Goal: Task Accomplishment & Management: Manage account settings

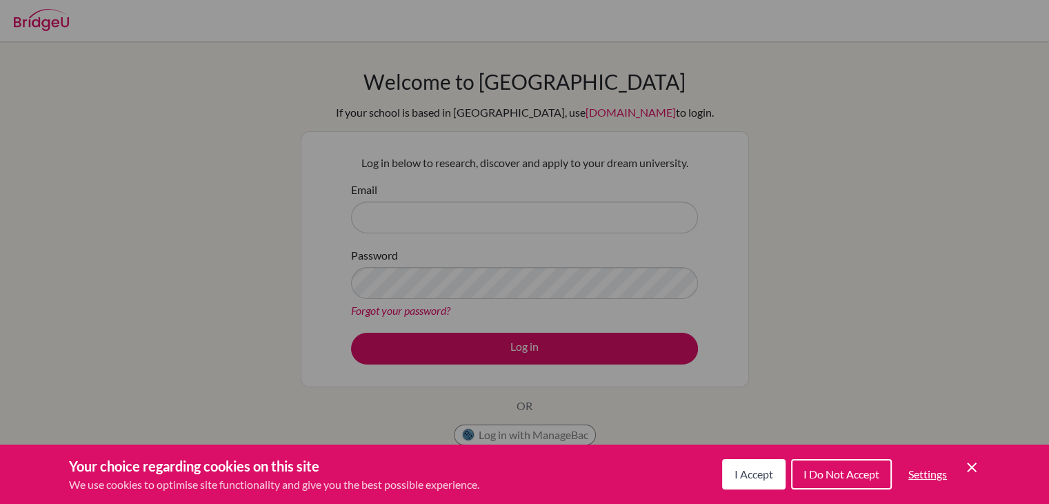
drag, startPoint x: 533, startPoint y: 259, endPoint x: 773, endPoint y: 438, distance: 299.3
click at [773, 438] on div "Cookie Preferences" at bounding box center [524, 252] width 1049 height 504
click at [765, 475] on span "I Accept" at bounding box center [754, 473] width 39 height 13
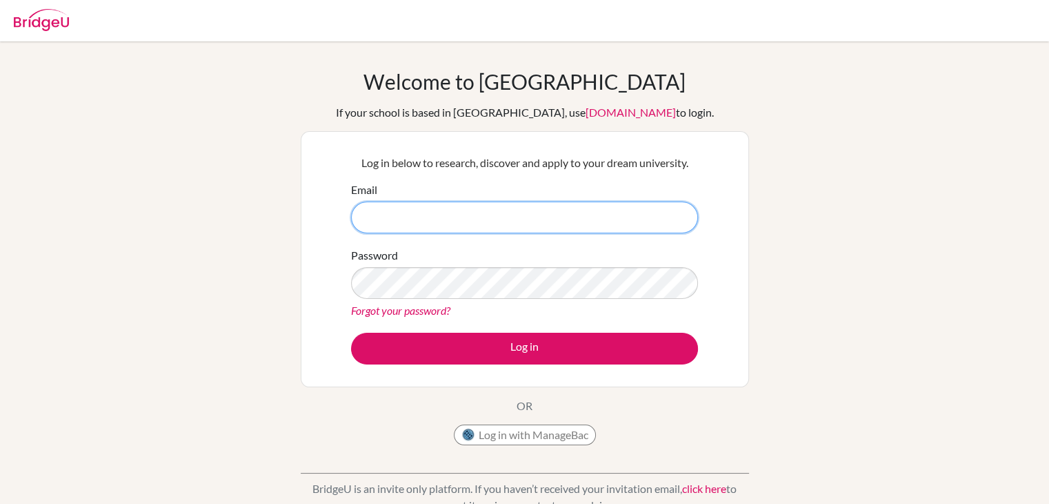
click at [533, 226] on input "Email" at bounding box center [524, 217] width 347 height 32
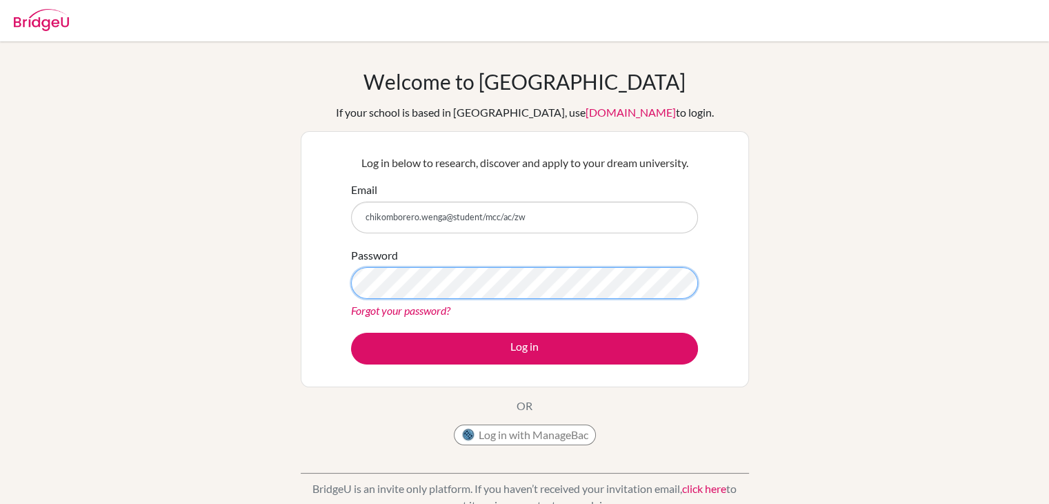
click at [351, 333] on button "Log in" at bounding box center [524, 349] width 347 height 32
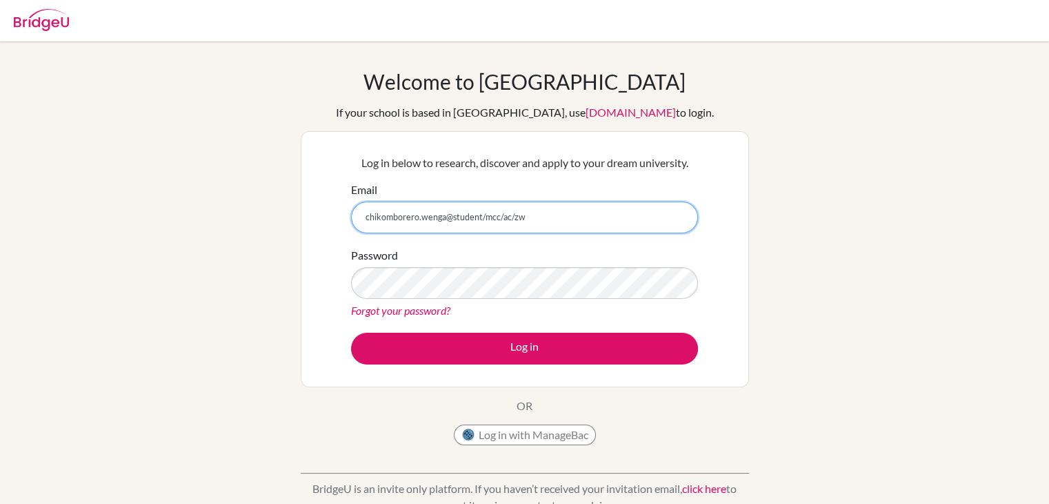
click at [511, 216] on input "chikomborero.wenga@student/mcc/ac/zw" at bounding box center [524, 217] width 347 height 32
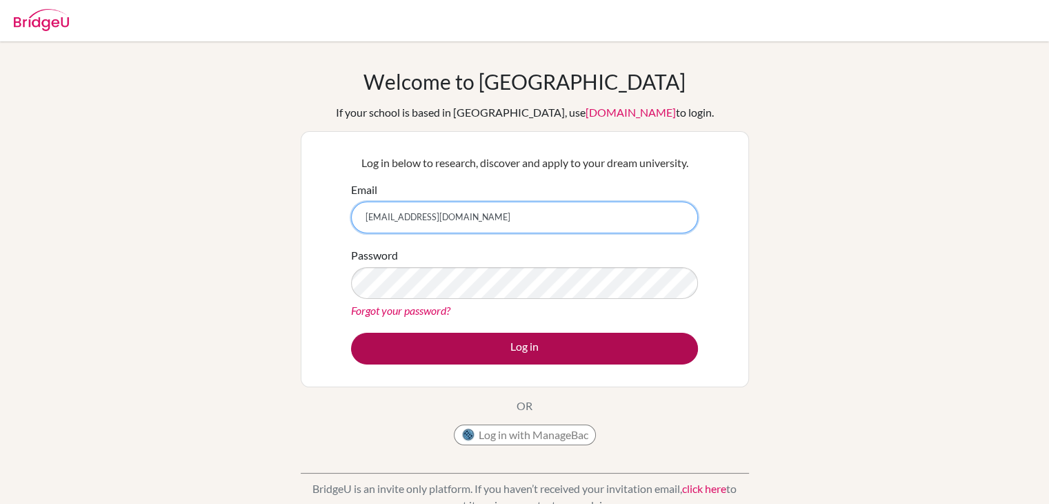
type input "[EMAIL_ADDRESS][DOMAIN_NAME]"
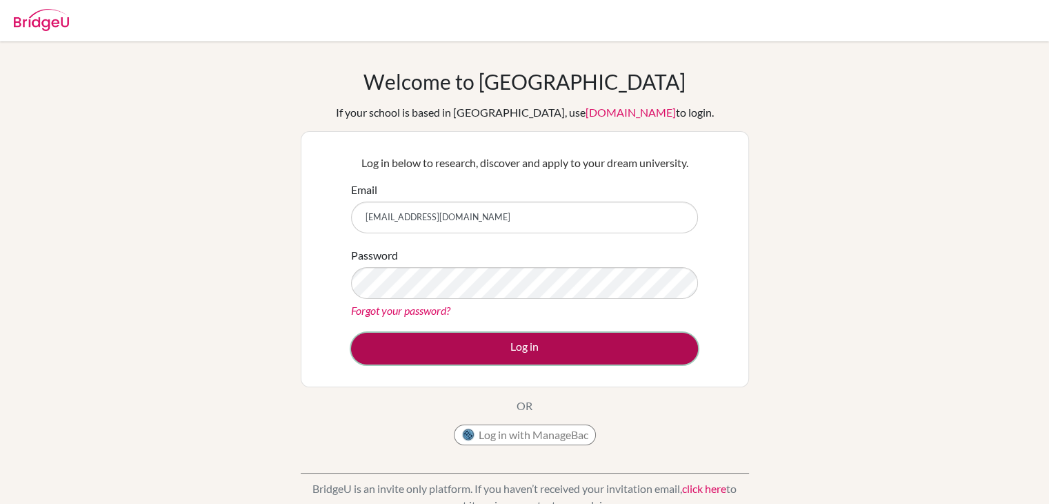
click at [456, 344] on button "Log in" at bounding box center [524, 349] width 347 height 32
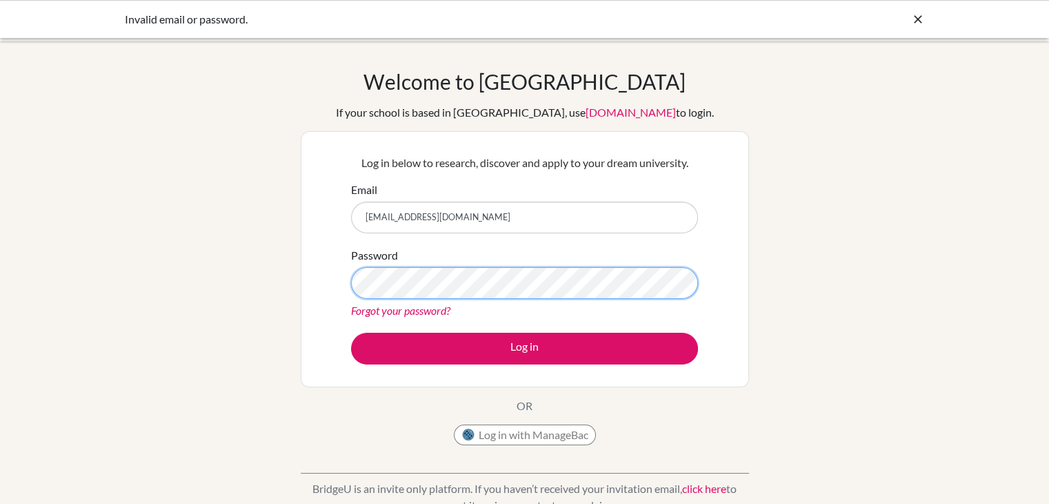
click at [351, 333] on button "Log in" at bounding box center [524, 349] width 347 height 32
click at [403, 310] on link "Forgot your password?" at bounding box center [400, 310] width 99 height 13
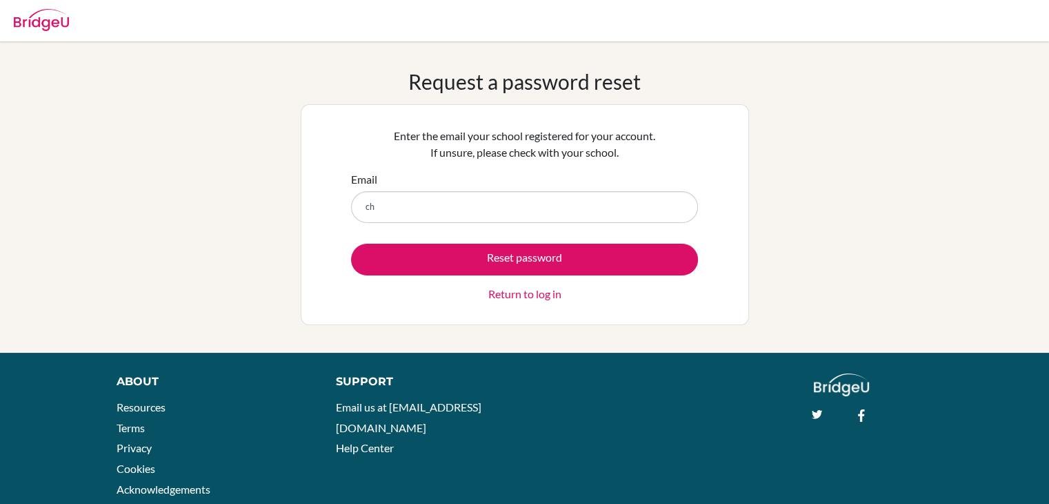
type input "[EMAIL_ADDRESS][DOMAIN_NAME]"
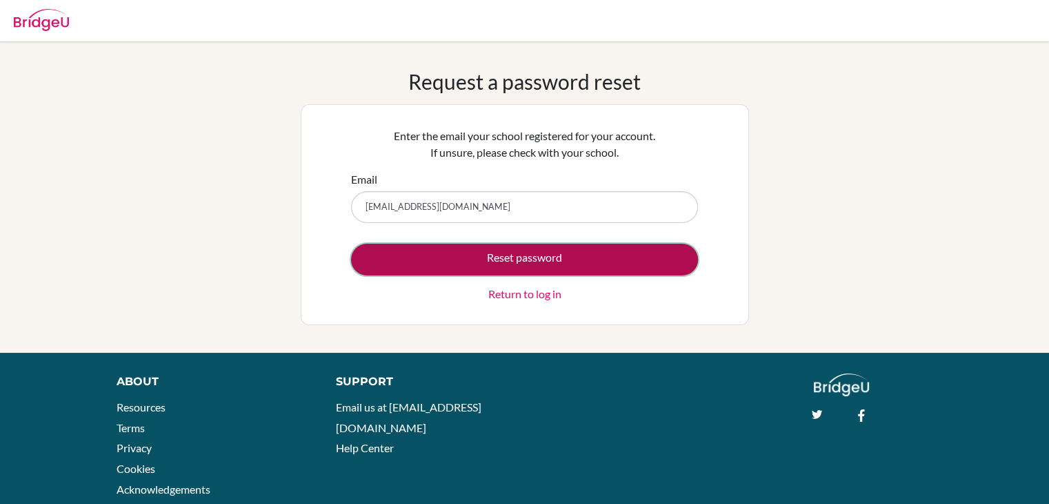
click at [439, 249] on button "Reset password" at bounding box center [524, 260] width 347 height 32
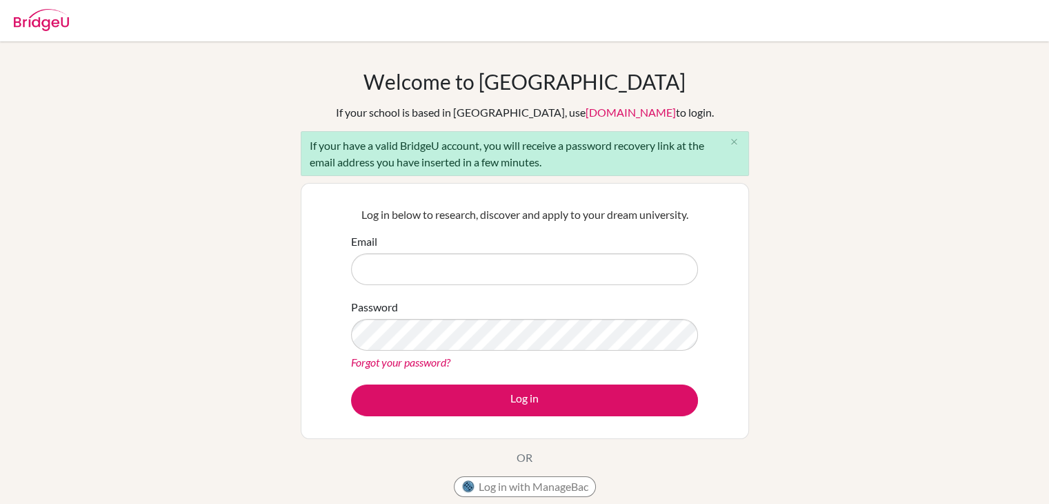
click at [431, 268] on input "Email" at bounding box center [524, 269] width 347 height 32
type input "[EMAIL_ADDRESS][DOMAIN_NAME]"
click at [792, 81] on div "Welcome to BridgeU If your school is based in China, use app.bridge-u.com.cn to…" at bounding box center [524, 320] width 1049 height 503
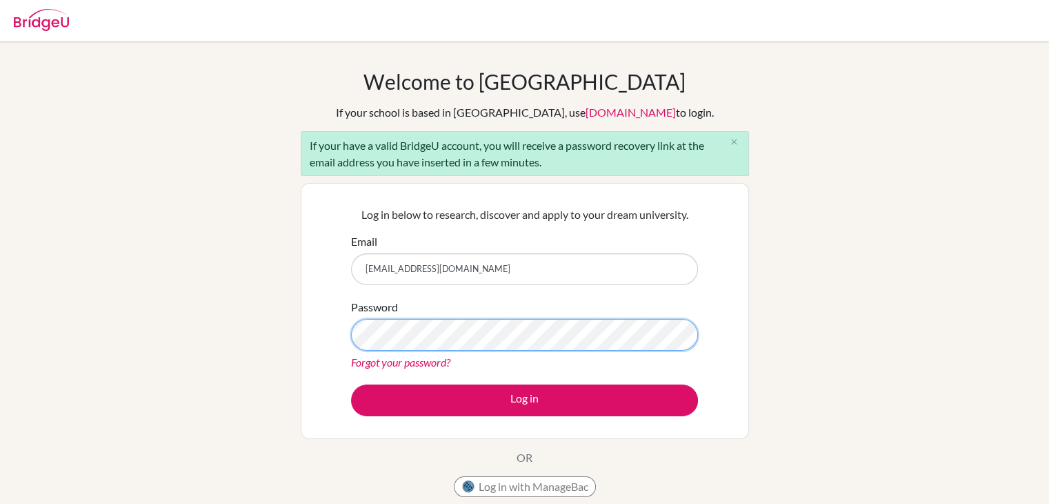
click at [351, 384] on button "Log in" at bounding box center [524, 400] width 347 height 32
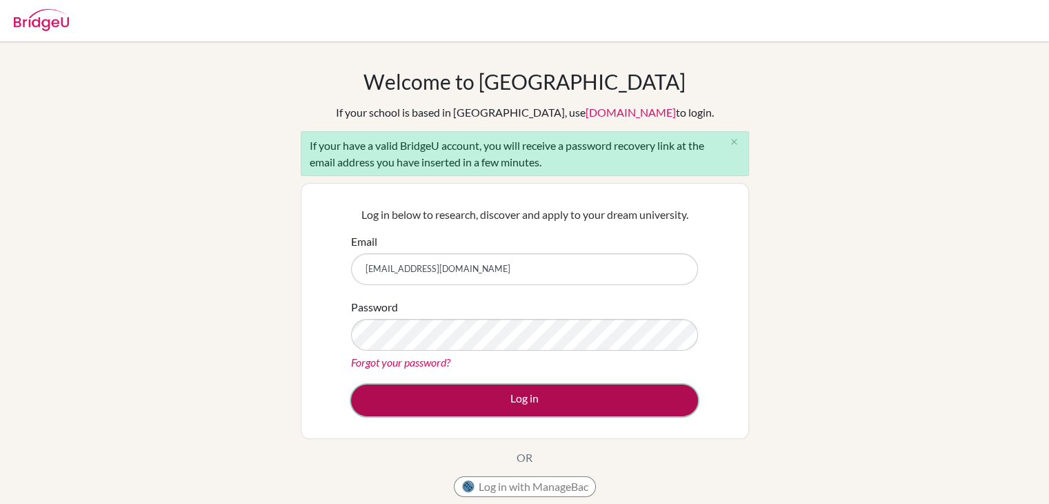
click at [562, 392] on button "Log in" at bounding box center [524, 400] width 347 height 32
click at [519, 399] on button "Log in" at bounding box center [524, 400] width 347 height 32
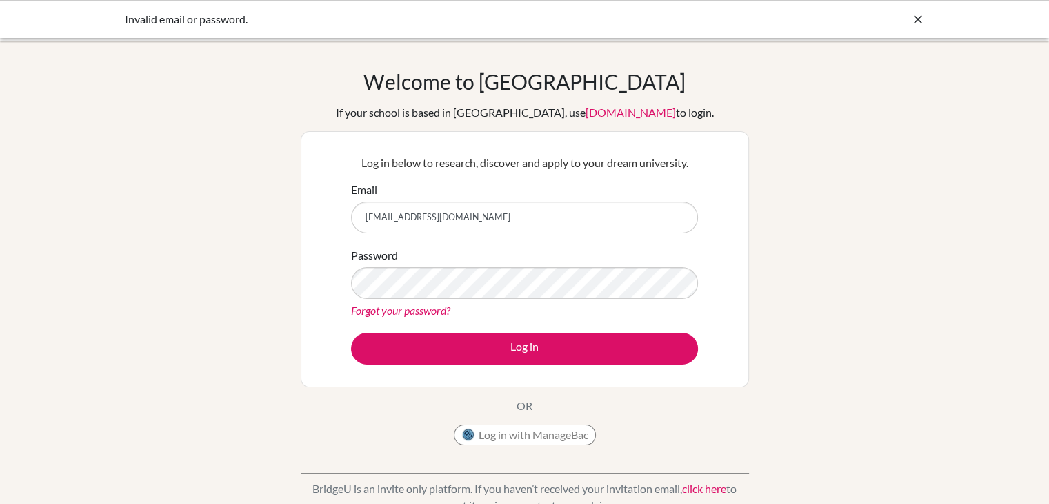
click at [417, 310] on link "Forgot your password?" at bounding box center [400, 310] width 99 height 13
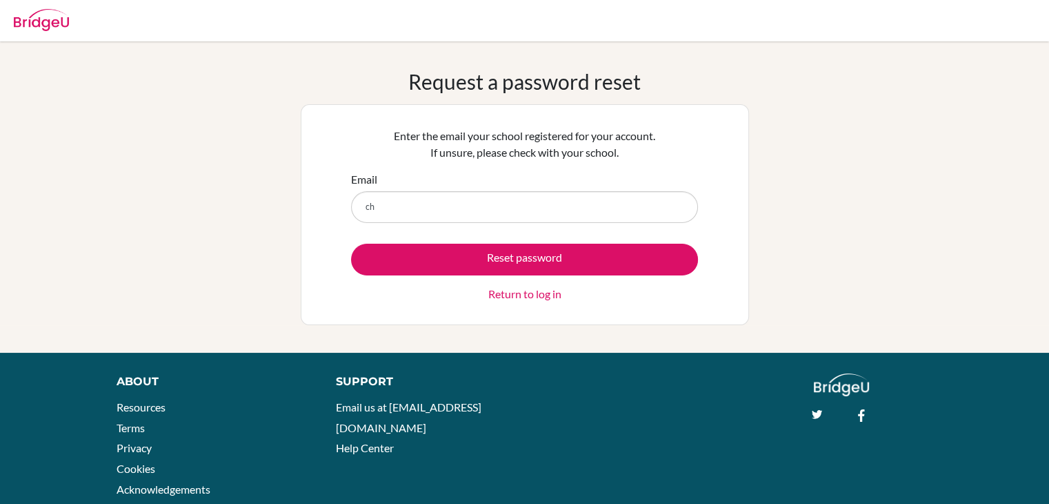
type input "[EMAIL_ADDRESS][DOMAIN_NAME]"
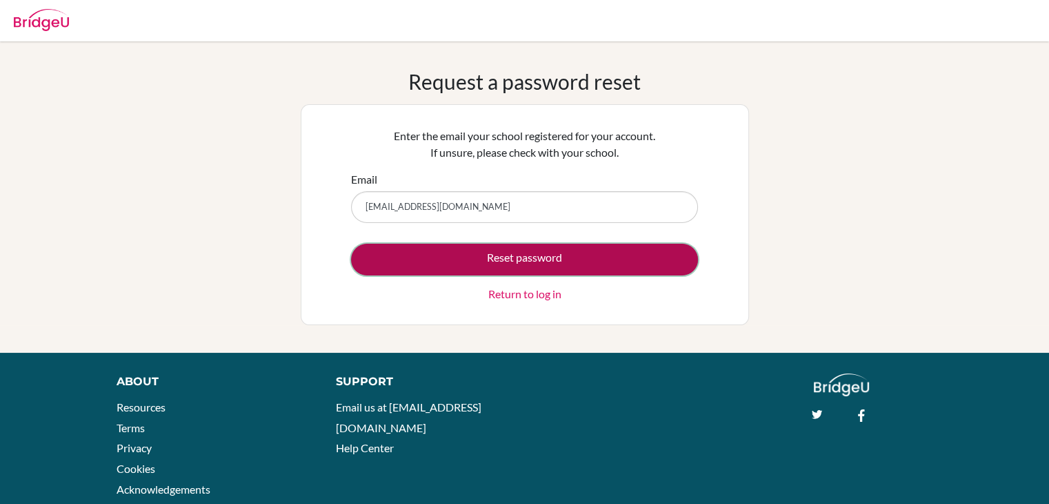
click at [482, 264] on button "Reset password" at bounding box center [524, 260] width 347 height 32
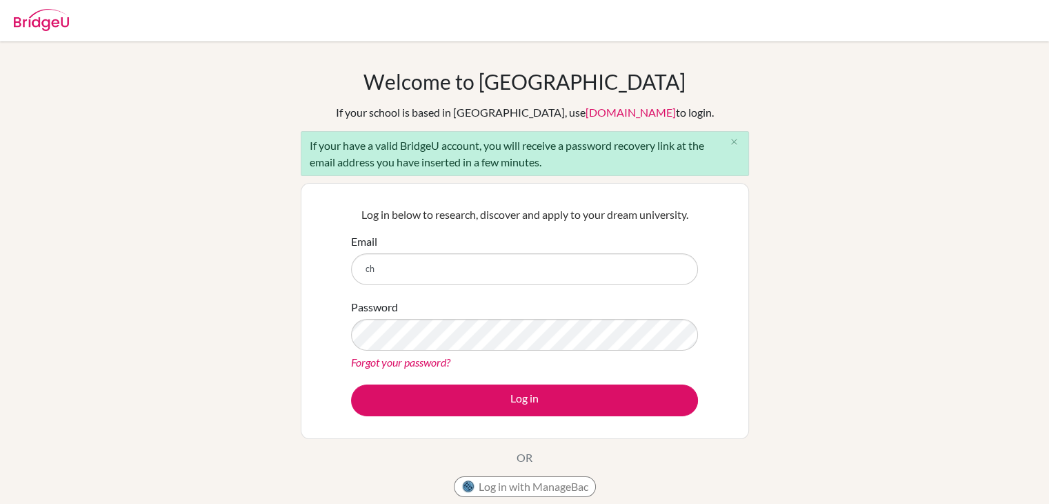
type input "[EMAIL_ADDRESS][DOMAIN_NAME]"
click at [487, 302] on div "Password Forgot your password?" at bounding box center [524, 335] width 347 height 72
click at [351, 384] on button "Log in" at bounding box center [524, 400] width 347 height 32
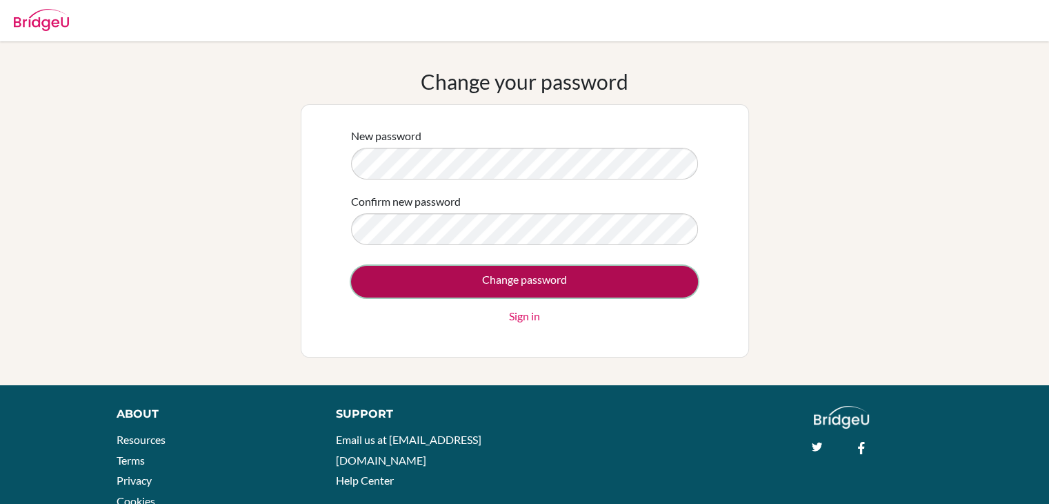
click at [526, 283] on input "Change password" at bounding box center [524, 282] width 347 height 32
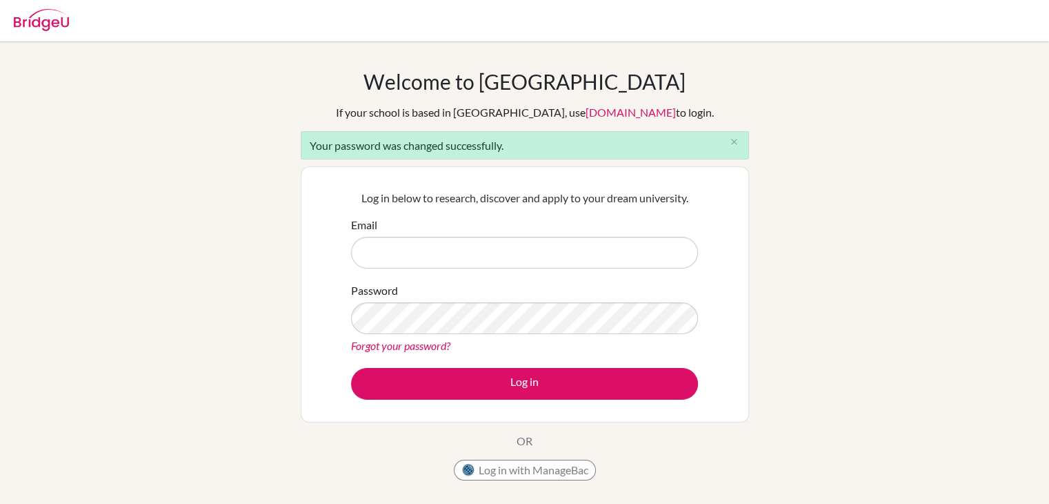
click at [463, 253] on input "Email" at bounding box center [524, 253] width 347 height 32
type input "[EMAIL_ADDRESS][DOMAIN_NAME]"
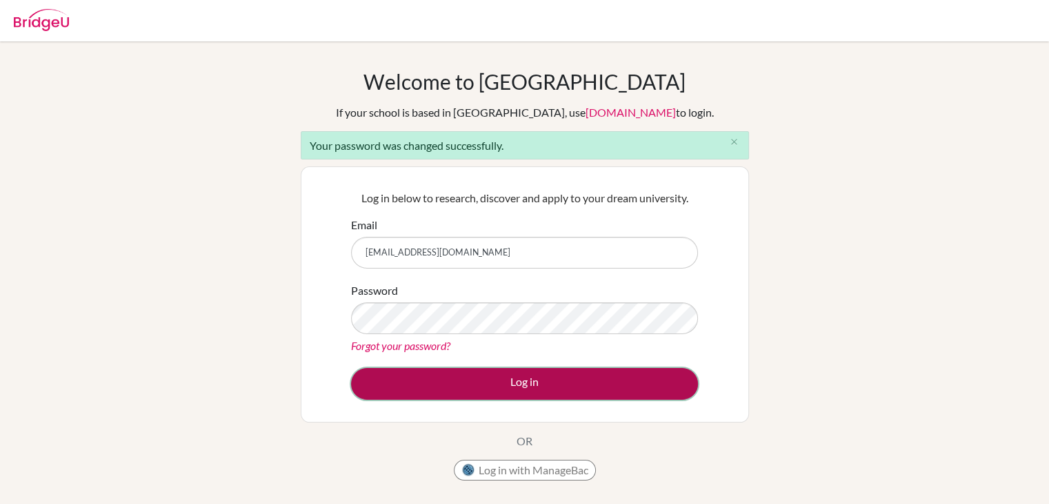
click at [434, 368] on button "Log in" at bounding box center [524, 384] width 347 height 32
click at [424, 393] on button "Log in" at bounding box center [524, 384] width 347 height 32
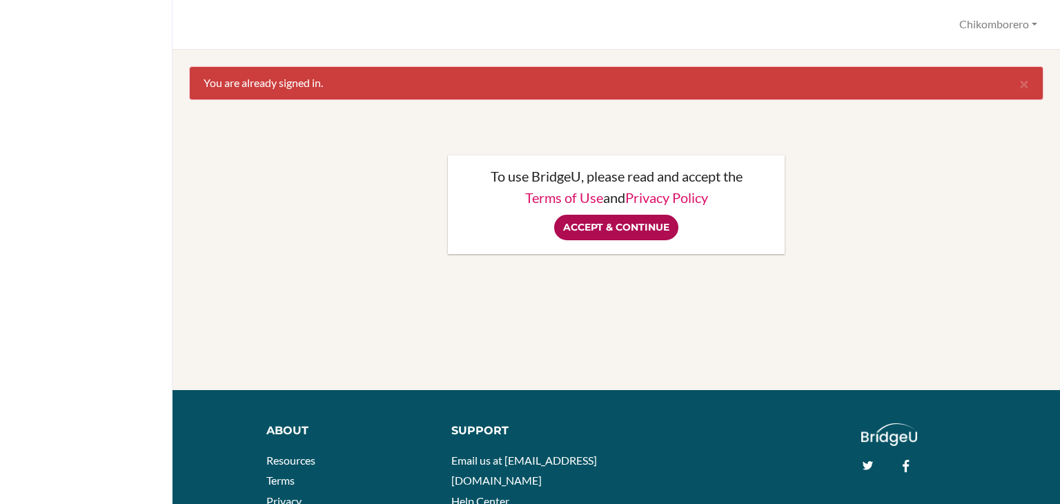
click at [618, 223] on input "Accept & Continue" at bounding box center [616, 228] width 124 height 26
click at [618, 223] on div "Accept & Continue" at bounding box center [616, 228] width 309 height 26
